Goal: Book appointment/travel/reservation

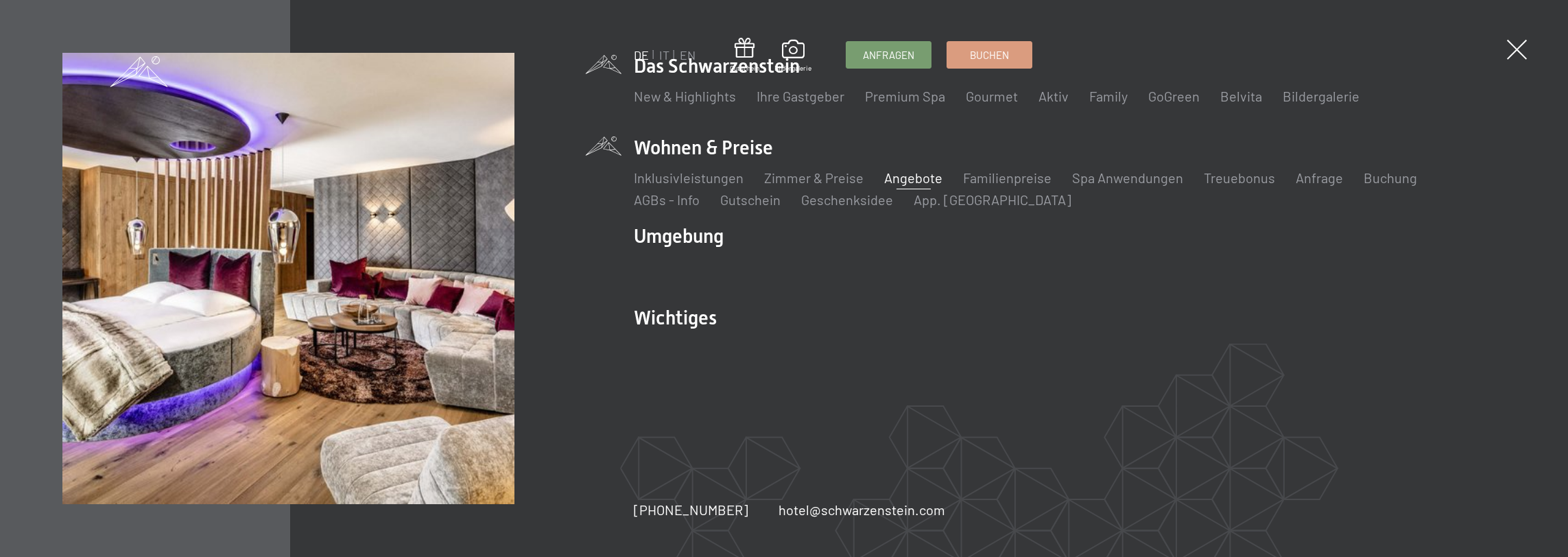
click at [904, 179] on link "Angebote" at bounding box center [913, 178] width 58 height 16
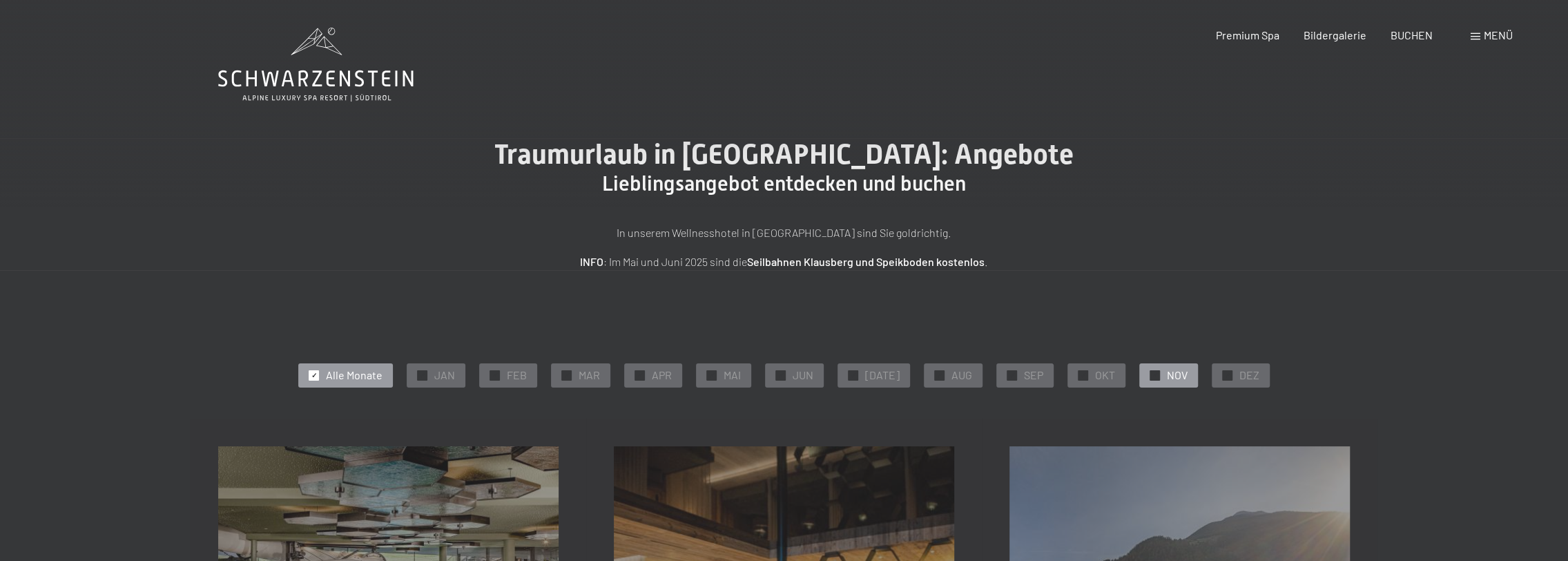
click at [1139, 379] on div "✓ NOV" at bounding box center [1168, 375] width 59 height 24
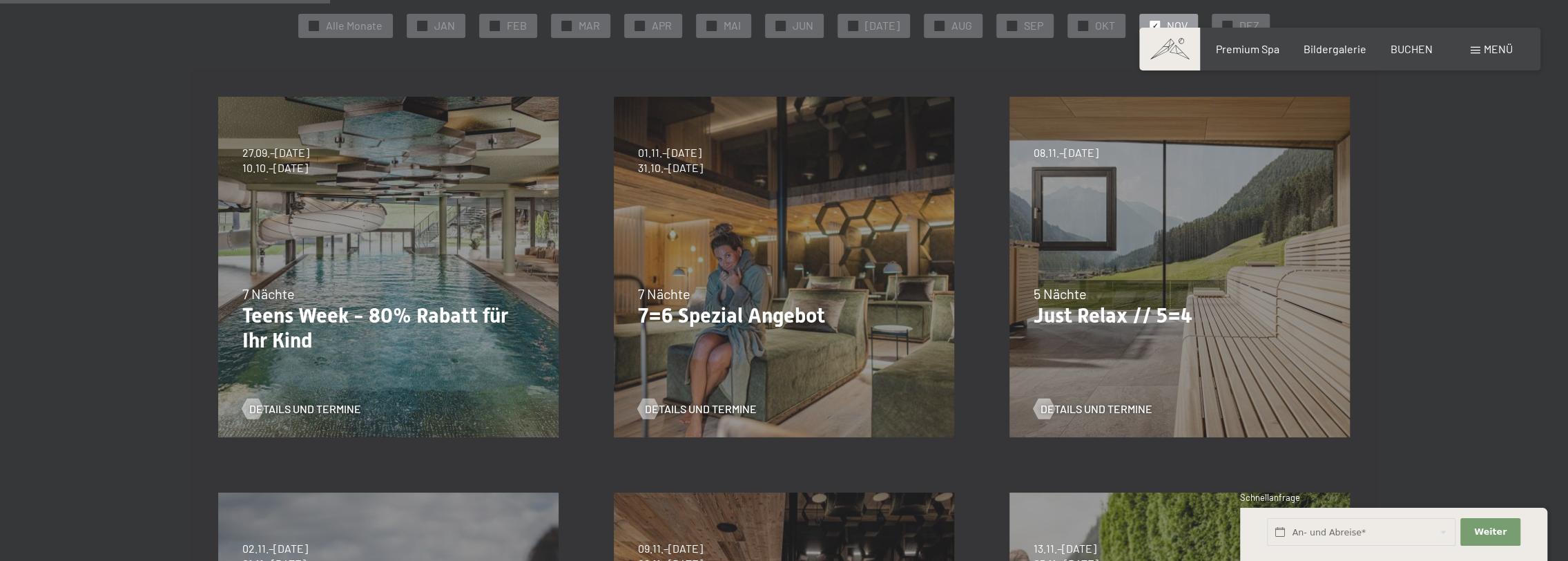
scroll to position [345, 0]
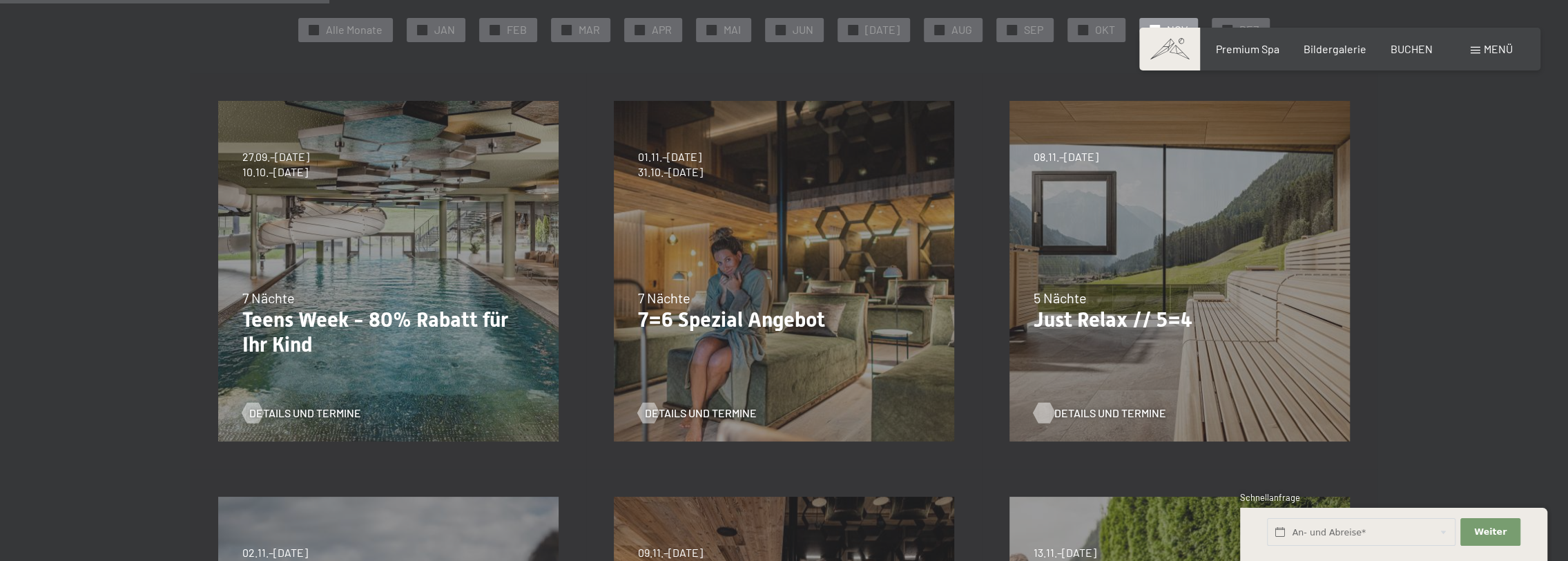
click at [1083, 412] on span "Details und Termine" at bounding box center [1110, 413] width 112 height 16
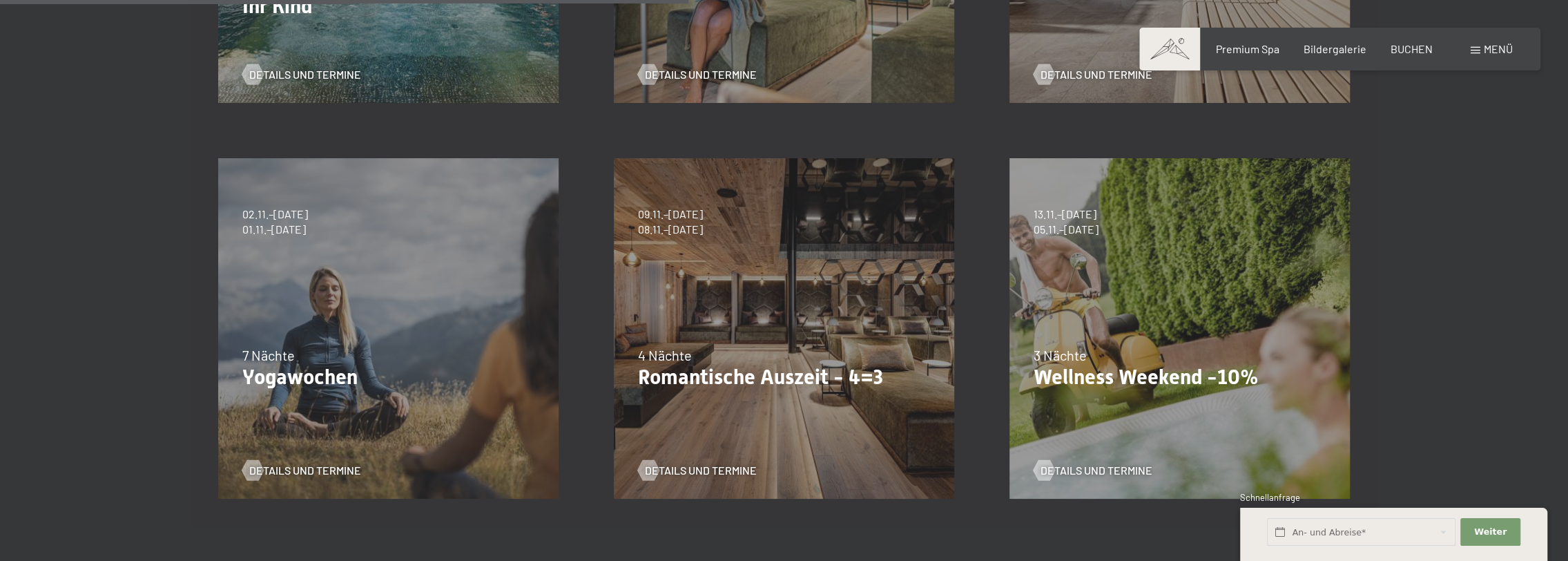
scroll to position [760, 0]
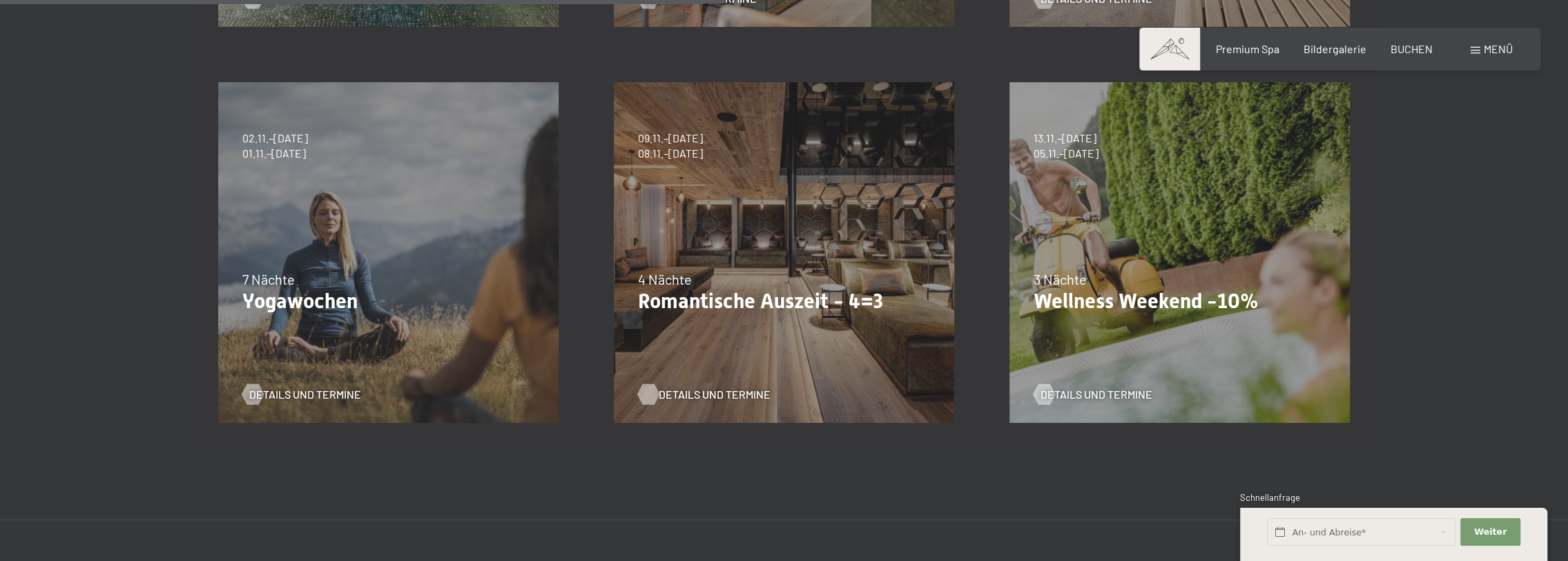
click at [699, 393] on span "Details und Termine" at bounding box center [714, 394] width 112 height 16
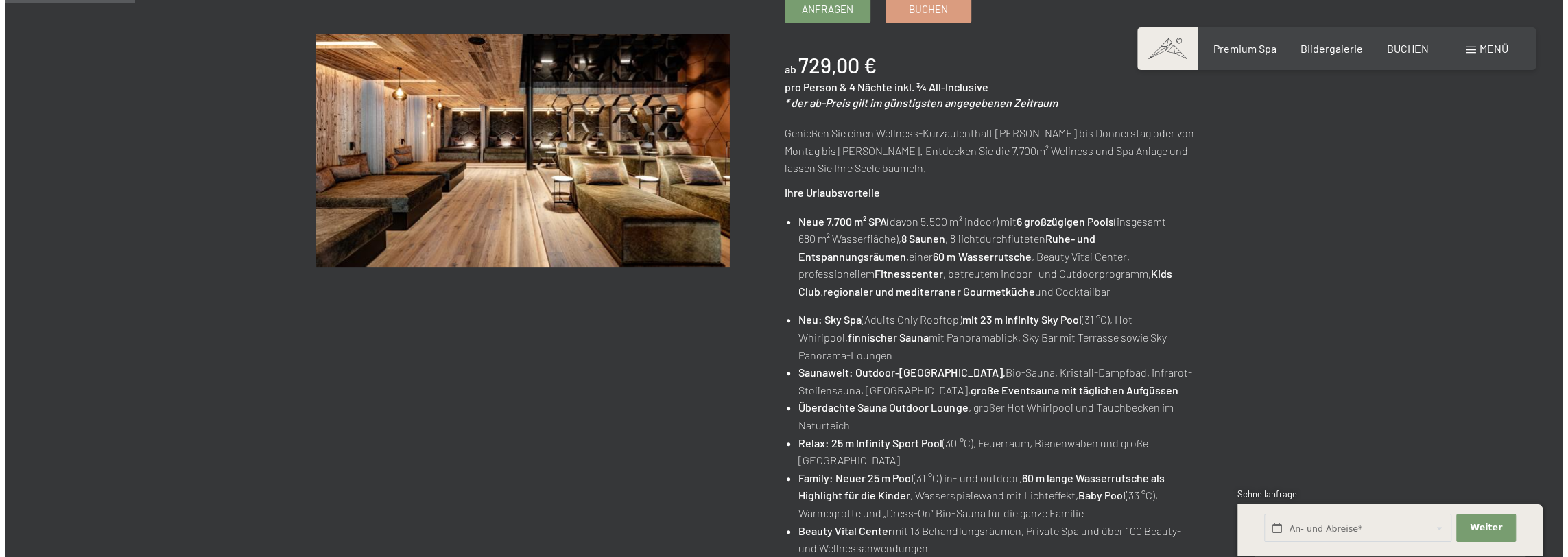
scroll to position [140, 0]
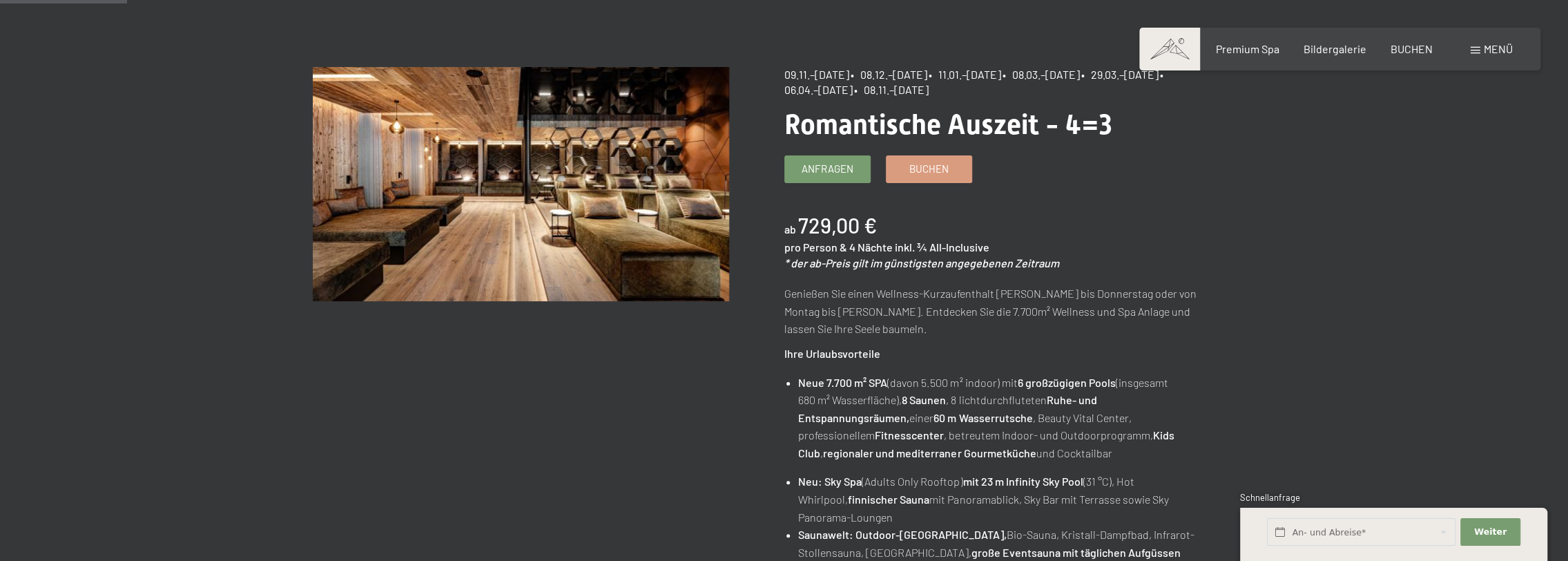
click at [1494, 56] on div "Buchen Anfragen Premium Spa Bildergalerie BUCHEN Menü DE IT EN Gutschein Bilder…" at bounding box center [1339, 49] width 346 height 16
click at [1481, 52] on div "Menü" at bounding box center [1492, 49] width 42 height 16
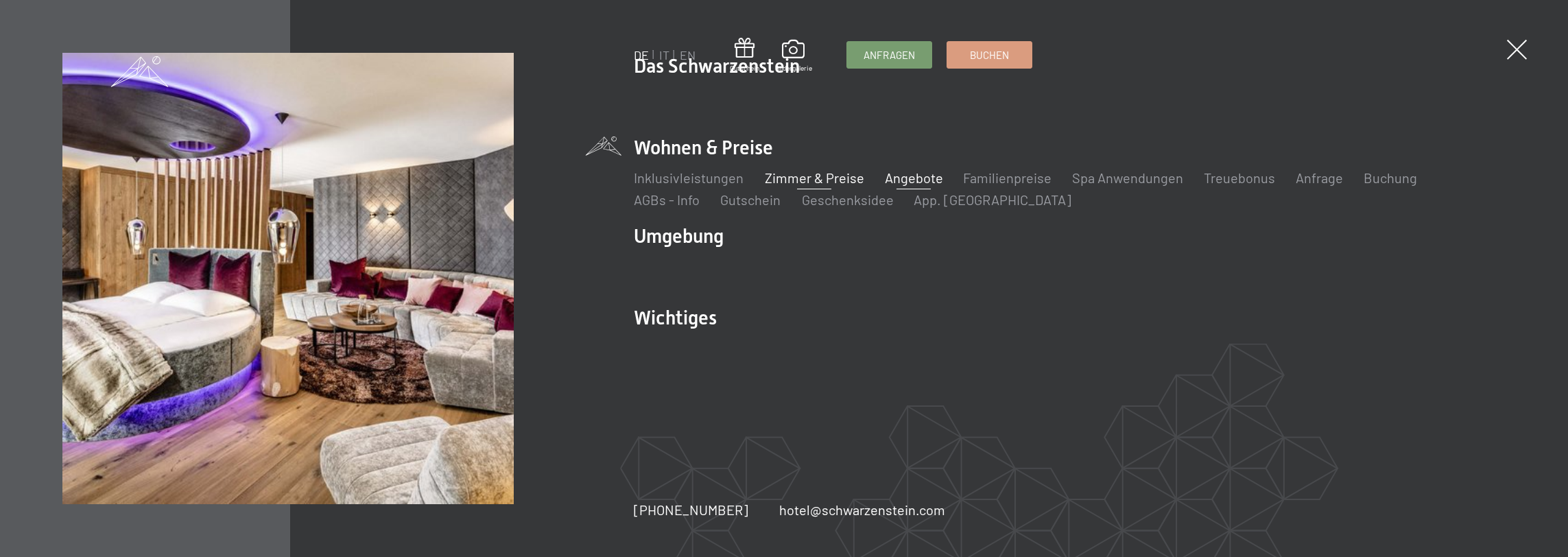
click at [793, 179] on link "Zimmer & Preise" at bounding box center [813, 178] width 100 height 16
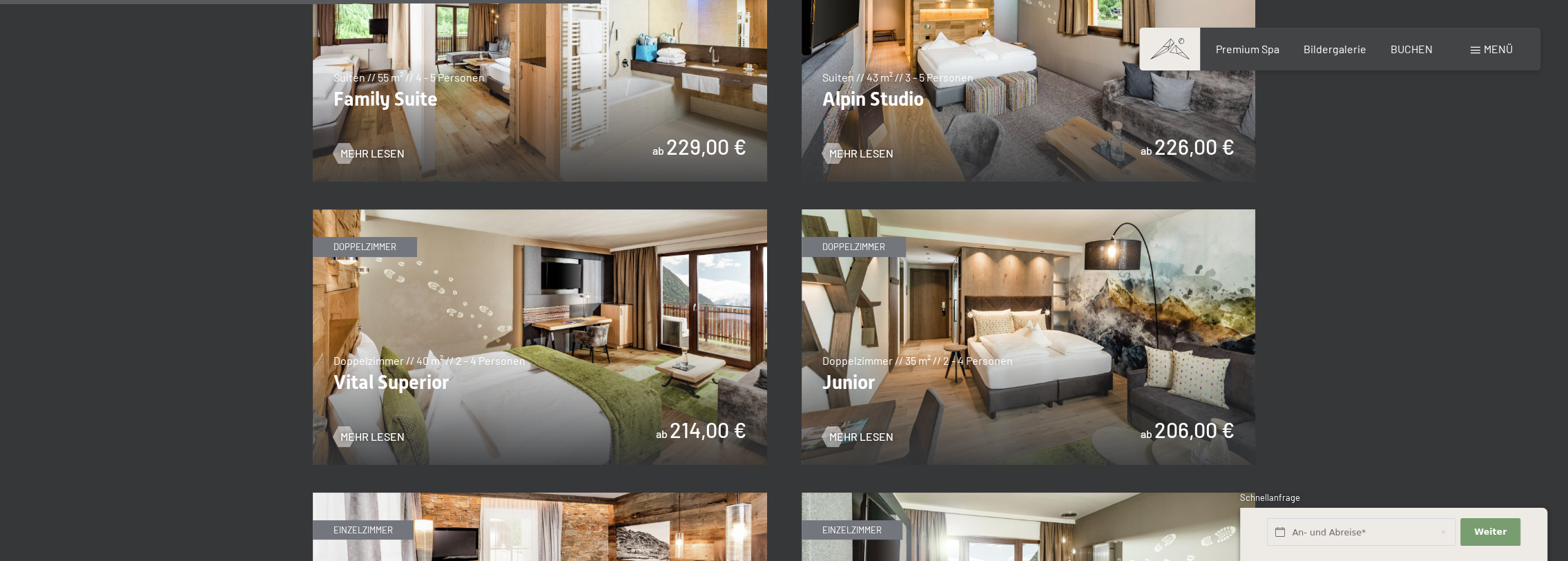
scroll to position [1935, 0]
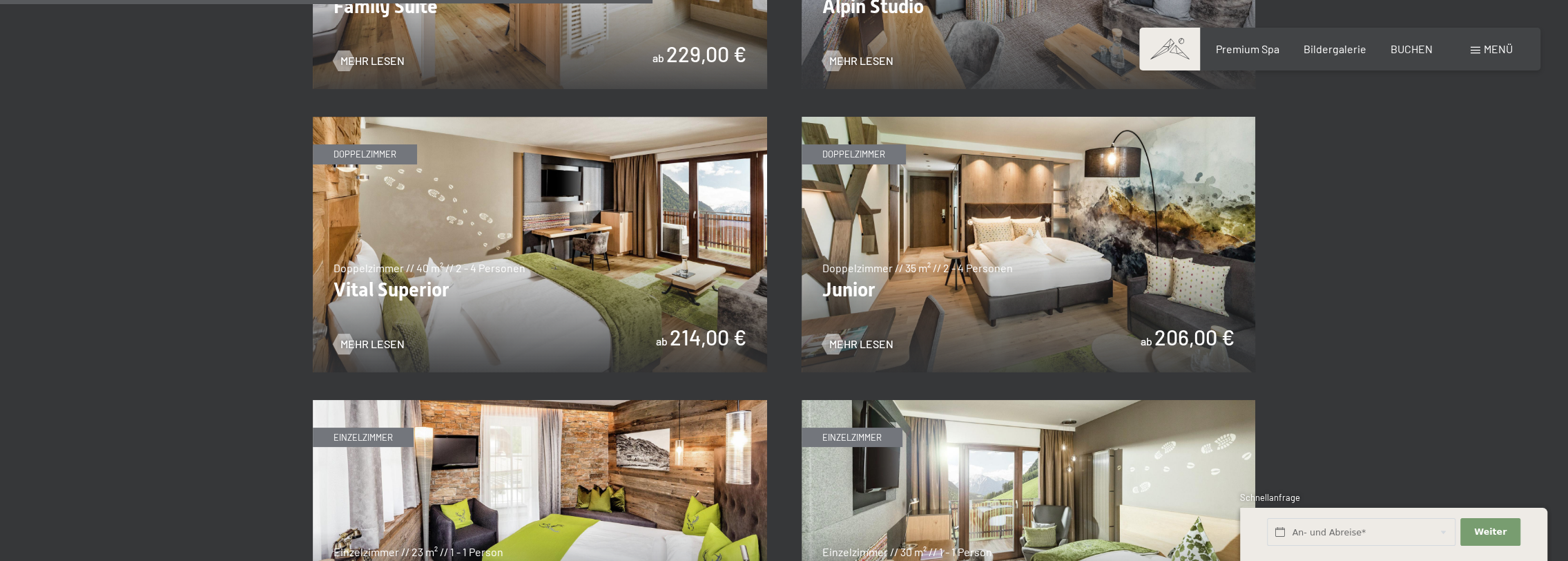
click at [934, 257] on img at bounding box center [1029, 245] width 454 height 256
